Goal: Task Accomplishment & Management: Use online tool/utility

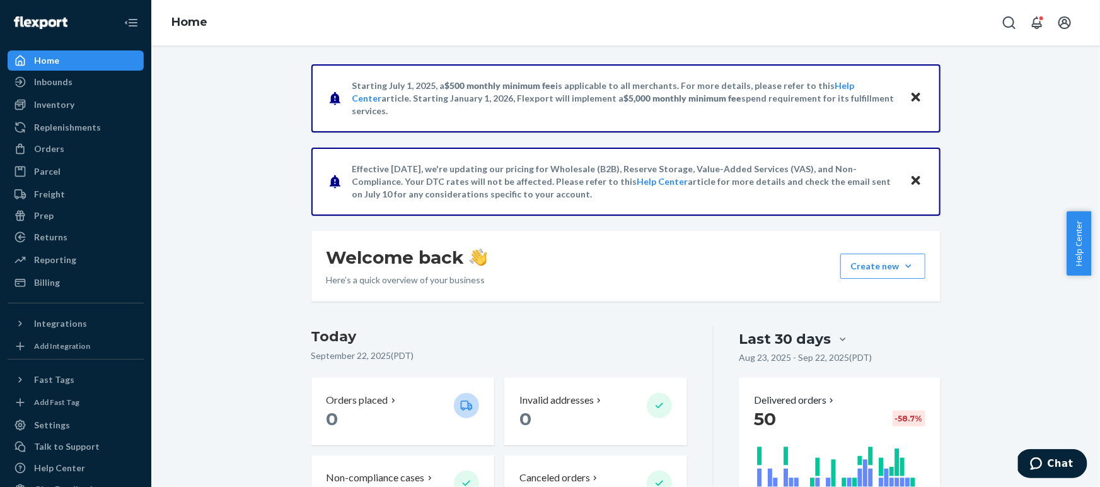
click at [86, 109] on div "Inventory" at bounding box center [76, 105] width 134 height 18
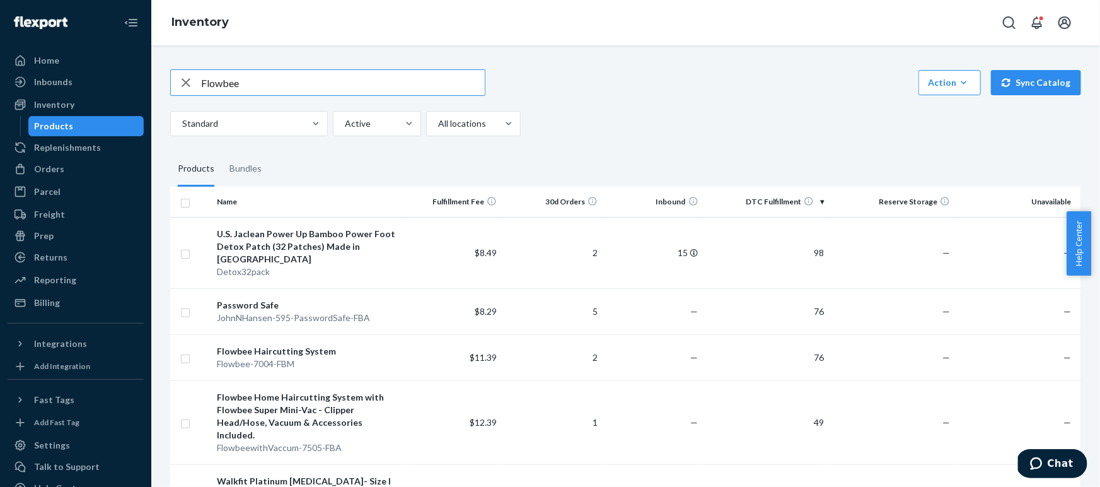
type input "Flowbee"
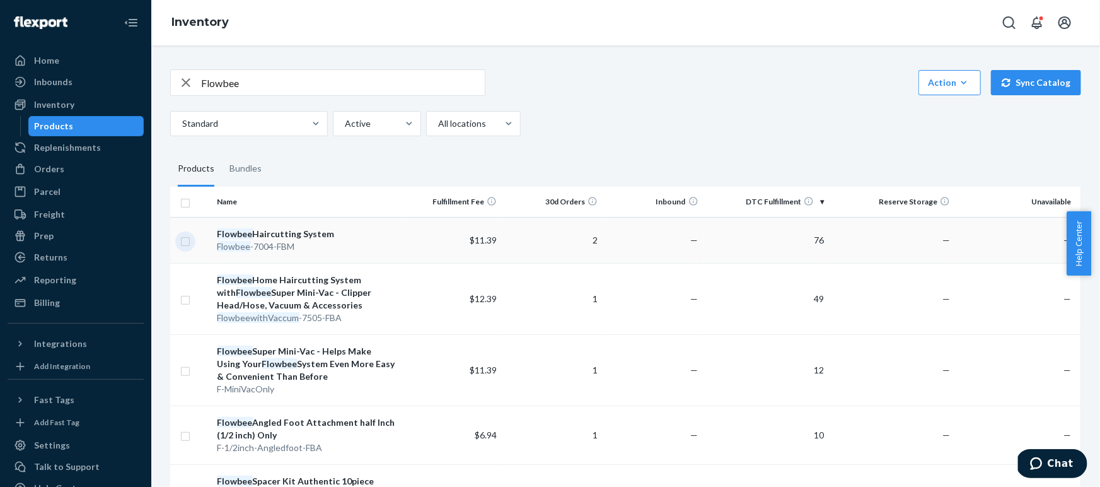
click at [183, 243] on input "checkbox" at bounding box center [185, 239] width 10 height 13
checkbox input "true"
click at [182, 302] on input "checkbox" at bounding box center [185, 298] width 10 height 13
checkbox input "true"
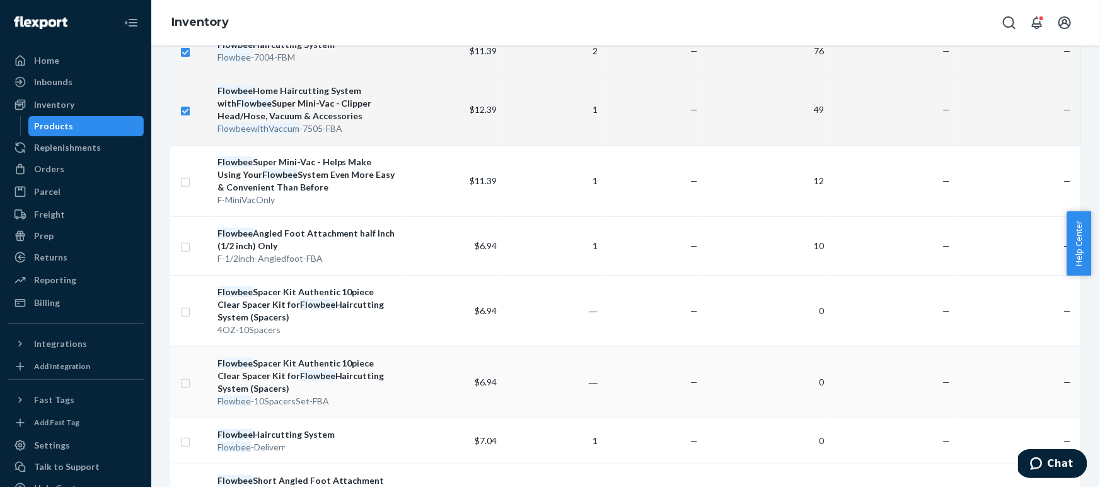
scroll to position [180, 0]
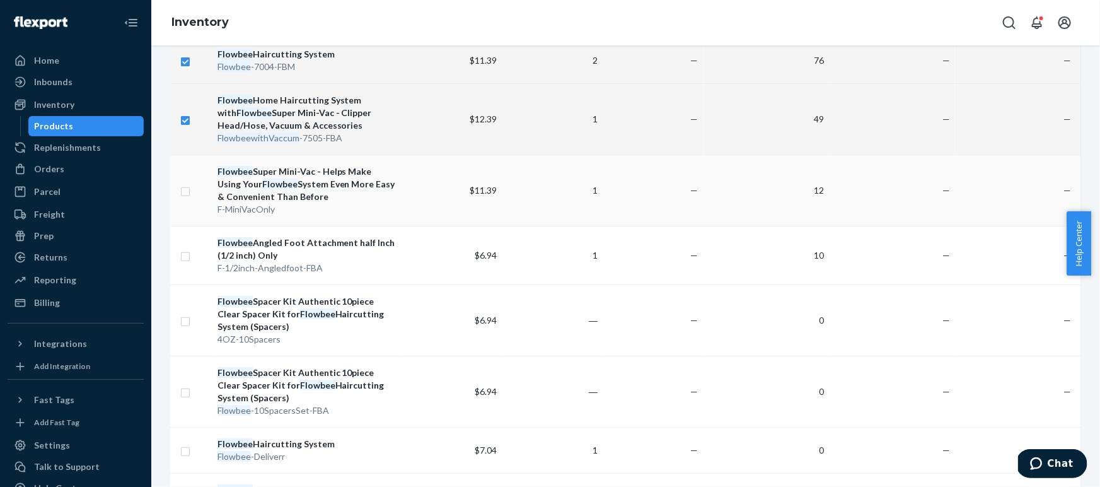
checkbox input "true"
drag, startPoint x: 183, startPoint y: 195, endPoint x: 197, endPoint y: 199, distance: 14.6
click at [183, 195] on input "checkbox" at bounding box center [185, 189] width 10 height 13
checkbox input "true"
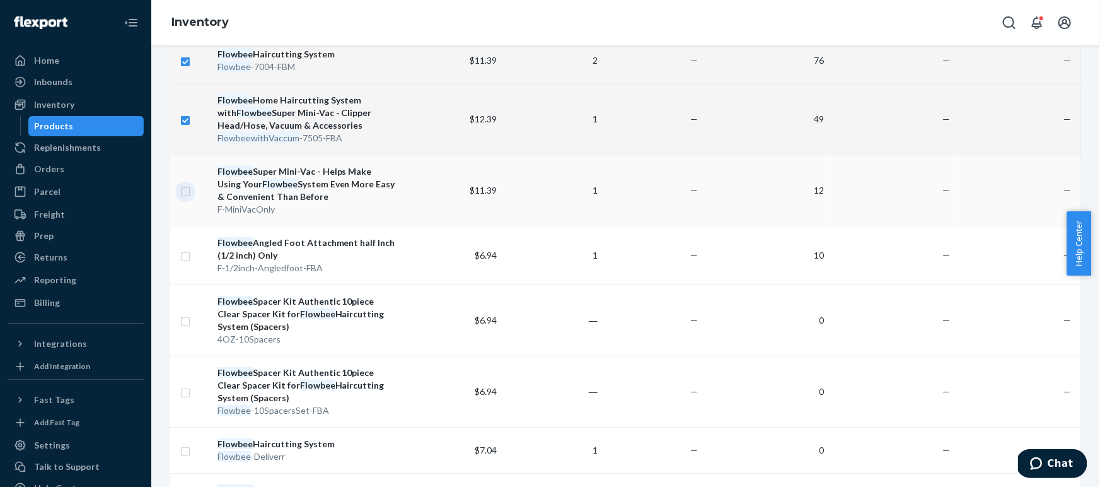
checkbox input "true"
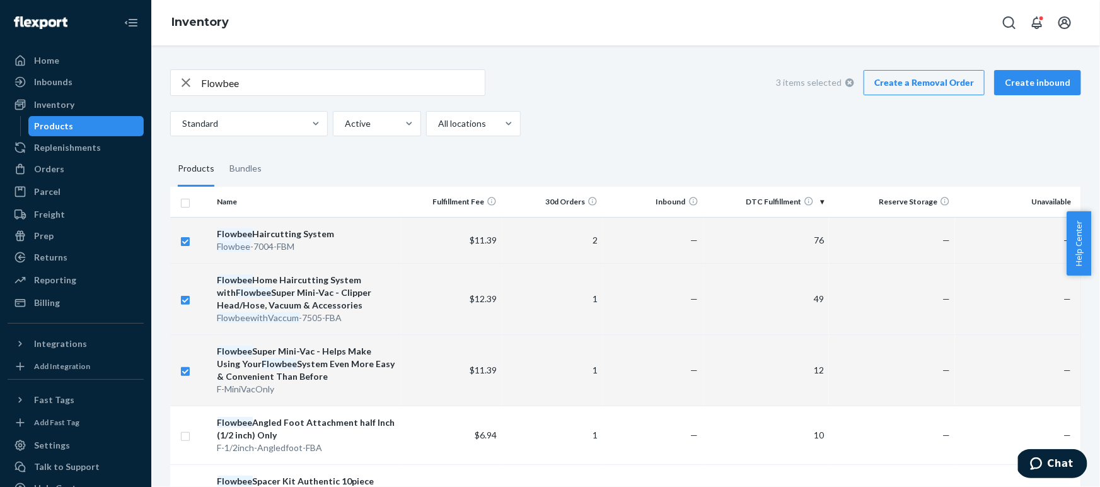
checkbox input "true"
click at [922, 88] on link "Create a Removal Order" at bounding box center [924, 82] width 121 height 25
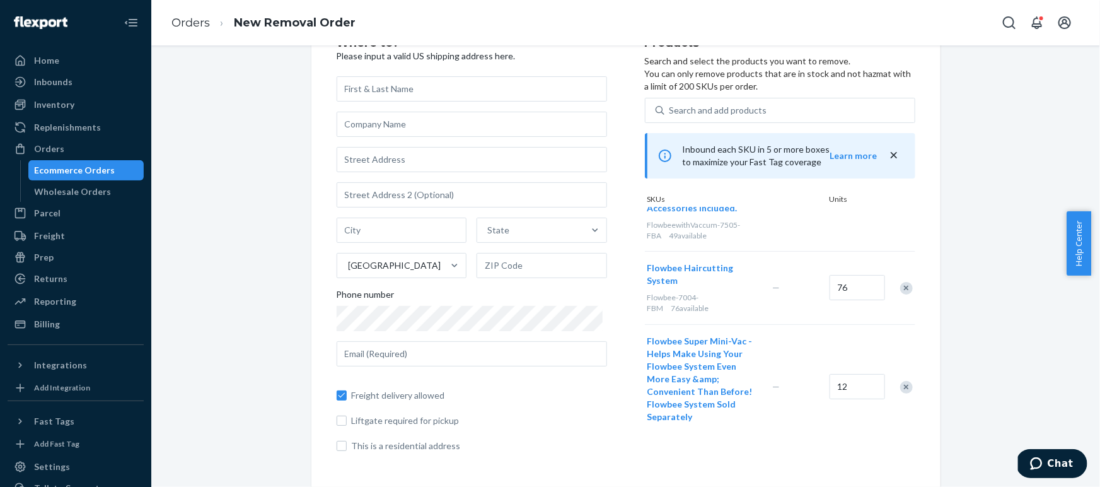
scroll to position [107, 0]
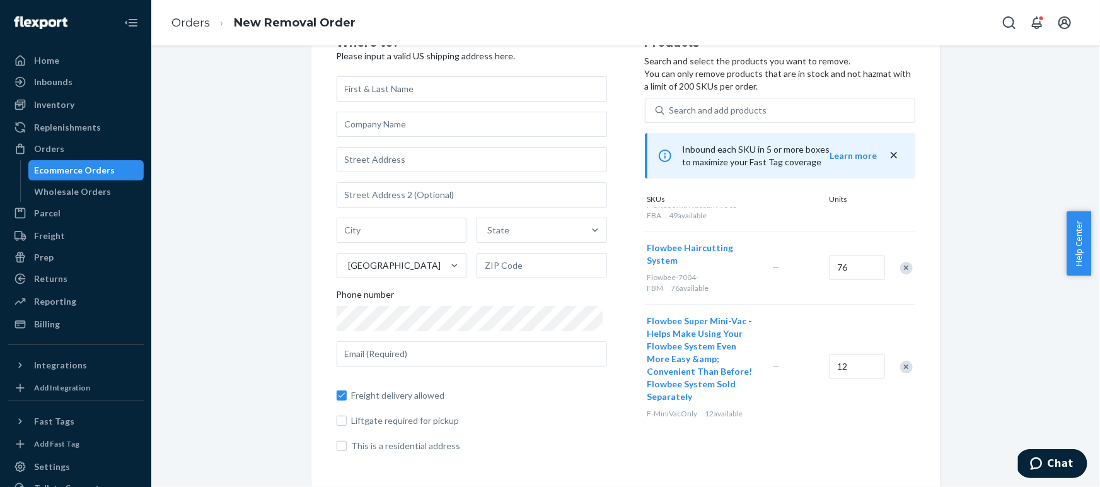
click at [1027, 266] on div "Where to? Please input a valid US shipping address here. State United States Ph…" at bounding box center [626, 249] width 930 height 475
